Goal: Complete application form

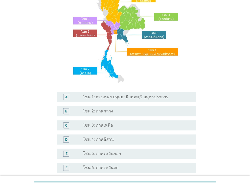
click at [147, 94] on div "A radio_button_unchecked โซน 1: กรุงเทพฯ ปทุมธานี นนทบุรี สมุทรปราการ" at bounding box center [126, 97] width 139 height 10
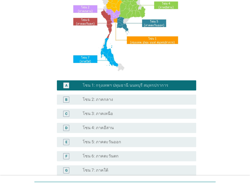
scroll to position [114, 0]
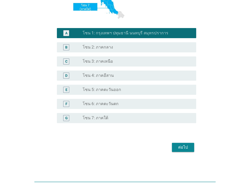
click at [187, 147] on div "ต่อไป" at bounding box center [183, 147] width 14 height 6
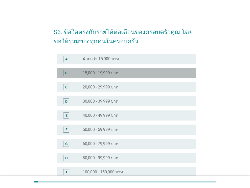
click at [125, 73] on div "radio_button_unchecked 15,000 - 19,999 บาท" at bounding box center [135, 73] width 105 height 5
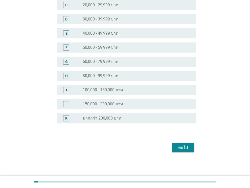
scroll to position [82, 0]
click at [184, 149] on div "ต่อไป" at bounding box center [183, 147] width 14 height 6
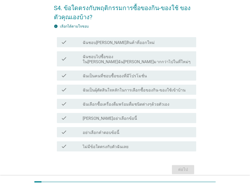
scroll to position [25, 0]
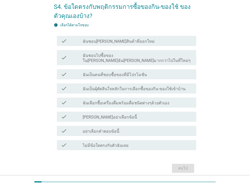
click at [127, 86] on label "ฉันเป็นผุ้ตัดสินใจหลักในการเลือกซื้อของกิน-ของใช้เข้าบ้าน" at bounding box center [134, 88] width 103 height 5
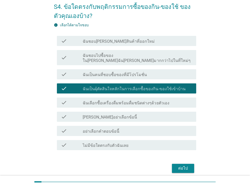
drag, startPoint x: 182, startPoint y: 164, endPoint x: 185, endPoint y: 165, distance: 3.1
click at [185, 165] on div "ต่อไป" at bounding box center [183, 168] width 14 height 6
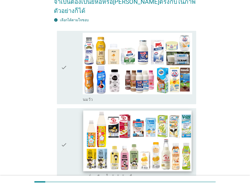
scroll to position [76, 0]
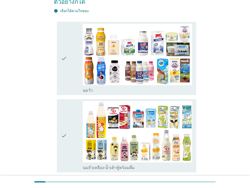
click at [69, 109] on div "check" at bounding box center [72, 135] width 22 height 69
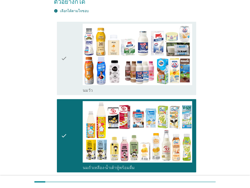
click at [67, 57] on div "check" at bounding box center [72, 58] width 22 height 69
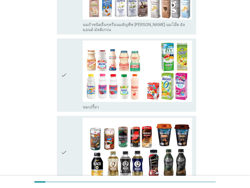
scroll to position [303, 0]
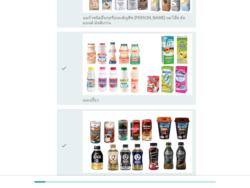
click at [67, 52] on div "check" at bounding box center [72, 68] width 22 height 69
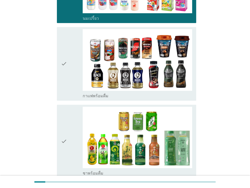
scroll to position [404, 0]
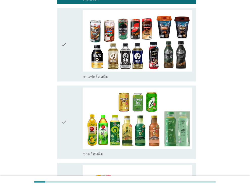
click at [64, 45] on icon "check" at bounding box center [64, 44] width 6 height 69
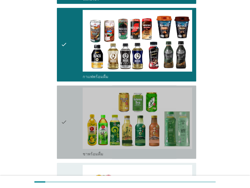
click at [67, 101] on div "check" at bounding box center [72, 121] width 22 height 69
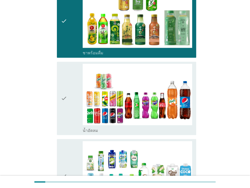
click at [64, 82] on icon "check" at bounding box center [64, 98] width 6 height 69
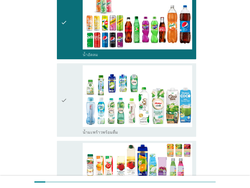
click at [66, 79] on icon "check" at bounding box center [64, 99] width 6 height 69
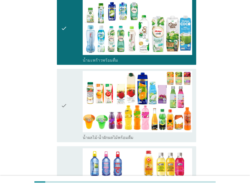
scroll to position [682, 0]
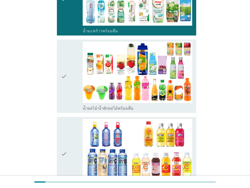
click at [69, 73] on div "check" at bounding box center [72, 76] width 22 height 69
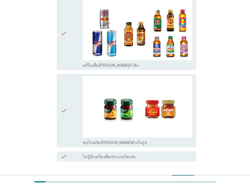
scroll to position [1051, 0]
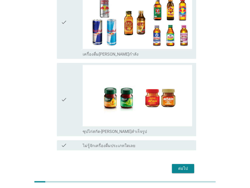
click at [182, 166] on div "ต่อไป" at bounding box center [183, 169] width 14 height 6
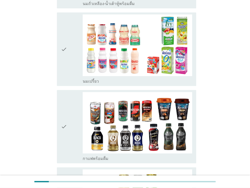
scroll to position [227, 0]
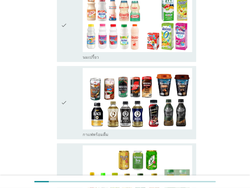
click at [56, 27] on div "check check_box_outline_blank นมเปรี้ยว" at bounding box center [125, 24] width 142 height 77
click at [66, 29] on icon "check" at bounding box center [64, 24] width 6 height 69
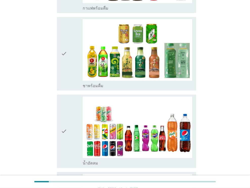
click at [64, 54] on icon "check" at bounding box center [64, 53] width 6 height 69
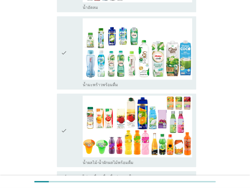
scroll to position [551, 0]
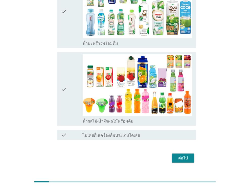
click at [189, 155] on div "ต่อไป" at bounding box center [183, 158] width 14 height 6
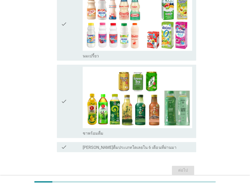
scroll to position [97, 0]
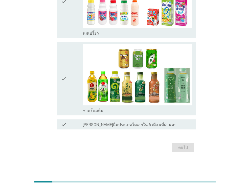
click at [99, 121] on div "check_box_outline_blank [PERSON_NAME]ดื่มประเภทใดเลยใน 6 เดือนที่ผ่านมา" at bounding box center [137, 124] width 109 height 6
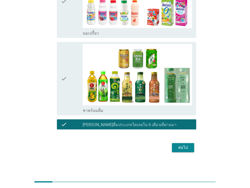
click at [179, 148] on div "ต่อไป" at bounding box center [183, 148] width 14 height 6
